Goal: Task Accomplishment & Management: Manage account settings

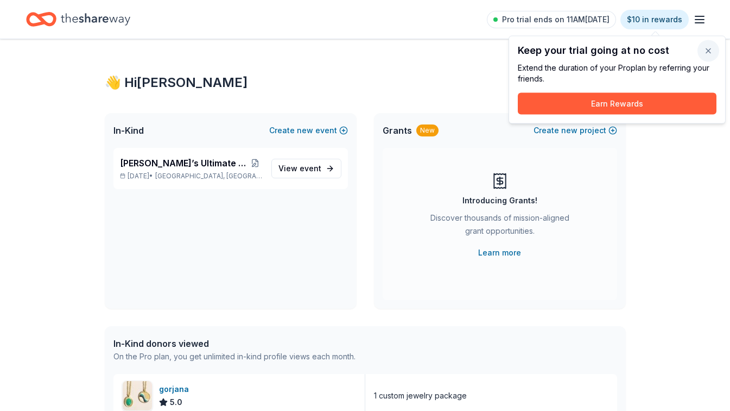
click at [708, 49] on button "button" at bounding box center [709, 51] width 22 height 22
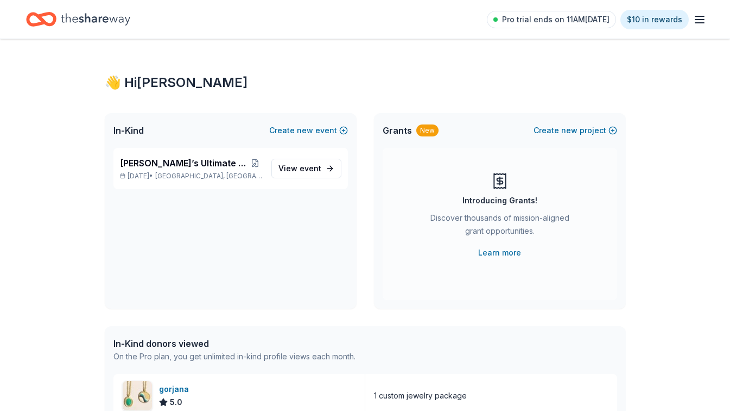
click at [701, 16] on line "button" at bounding box center [700, 16] width 9 height 0
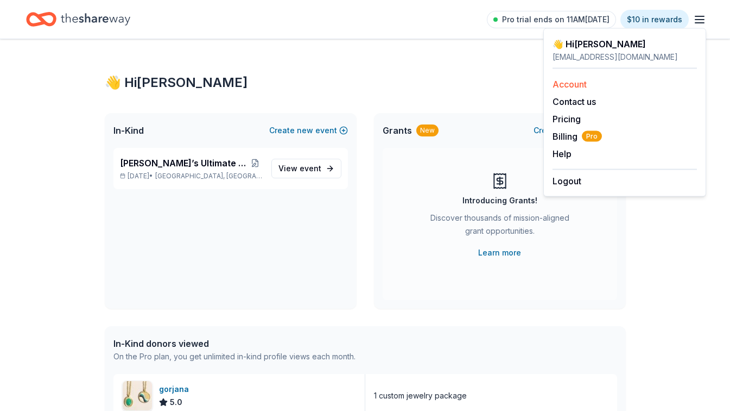
click at [571, 84] on link "Account" at bounding box center [570, 84] width 34 height 11
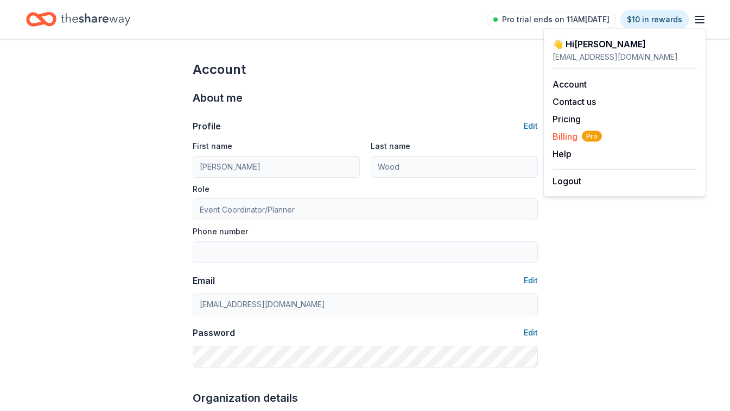
click at [563, 137] on span "Billing Pro" at bounding box center [577, 136] width 49 height 13
